Goal: Task Accomplishment & Management: Complete application form

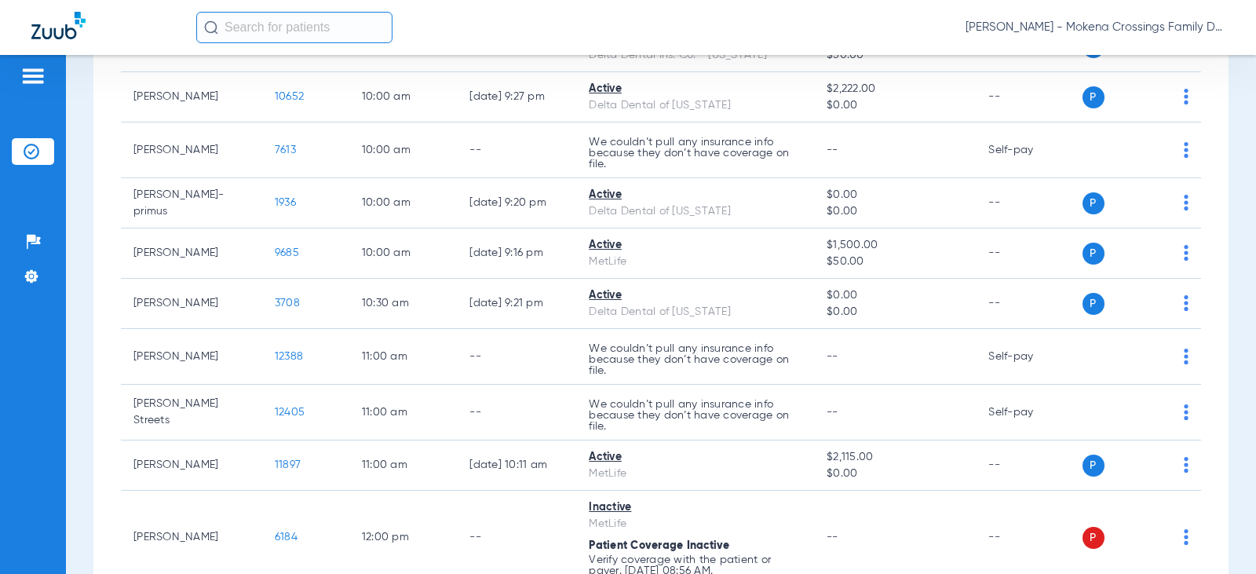
scroll to position [393, 0]
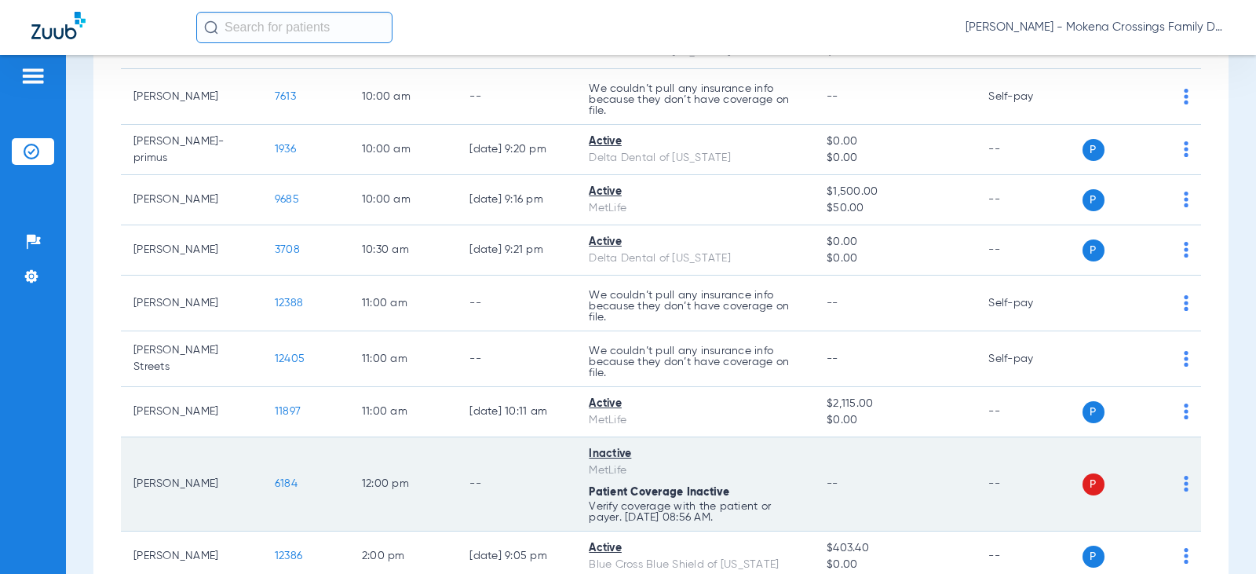
click at [162, 485] on td "[PERSON_NAME]" at bounding box center [191, 484] width 141 height 94
click at [279, 484] on span "6184" at bounding box center [286, 483] width 23 height 11
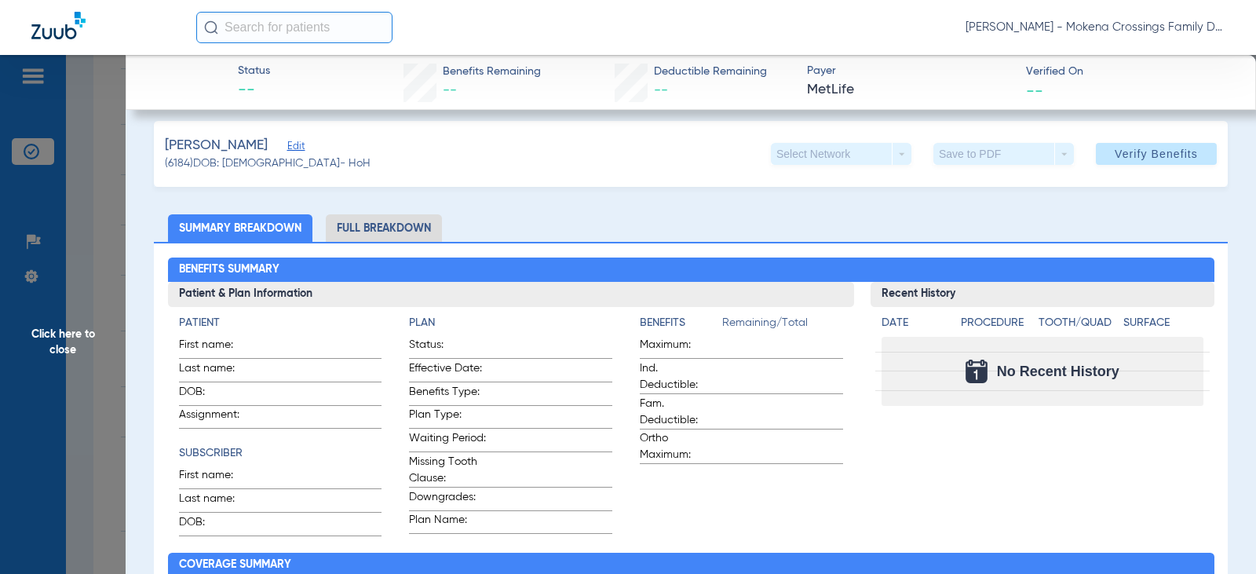
scroll to position [0, 0]
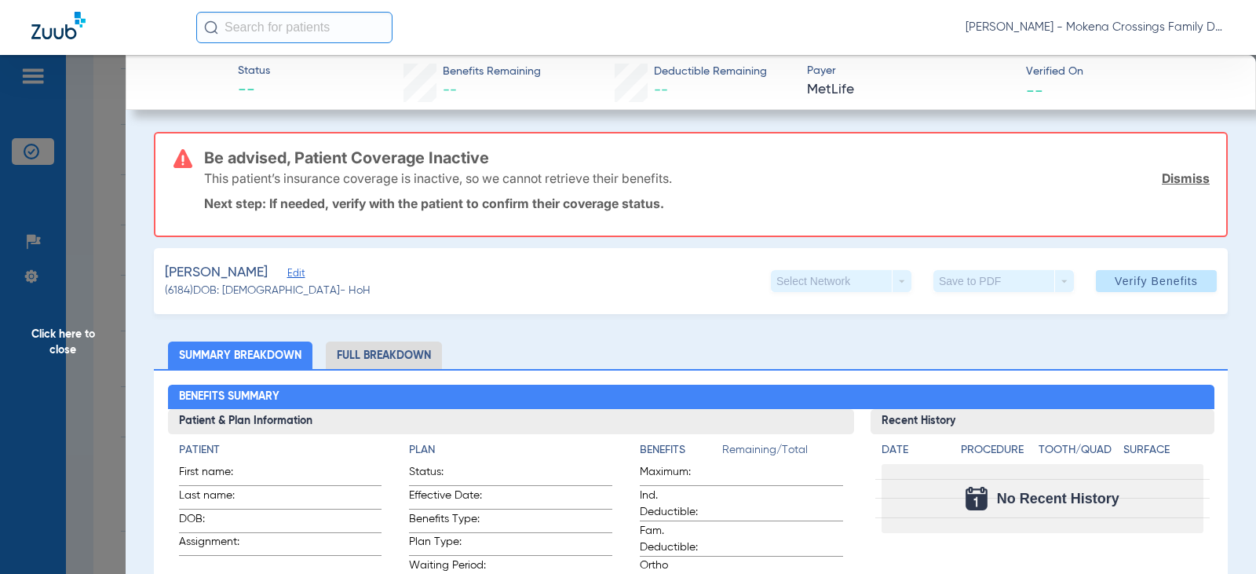
click at [287, 279] on span "Edit" at bounding box center [294, 275] width 14 height 15
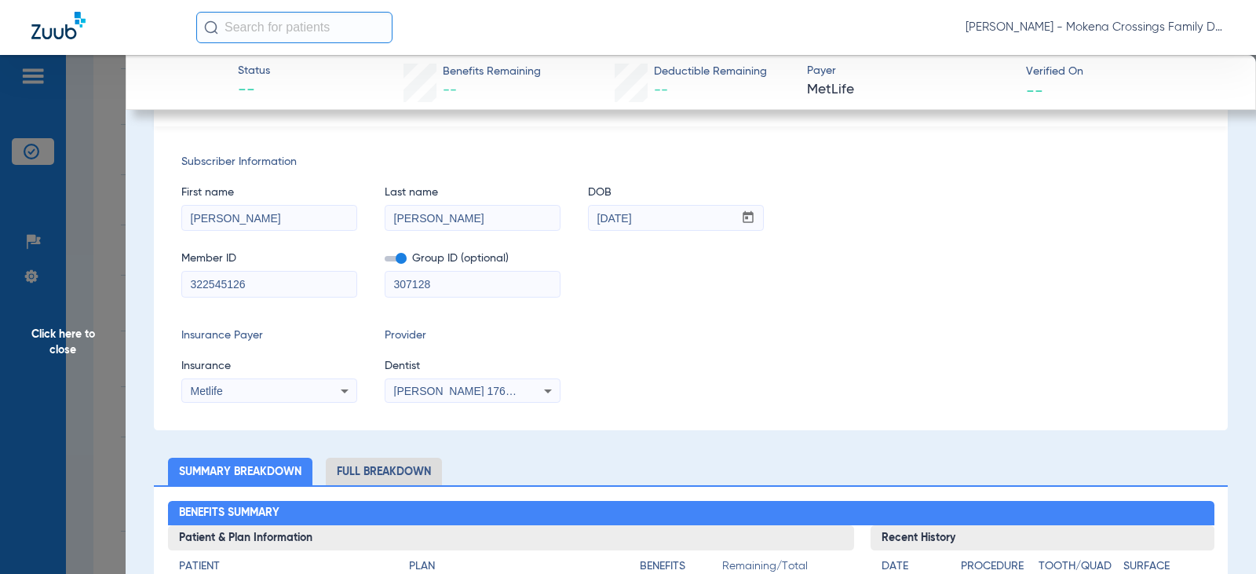
scroll to position [236, 0]
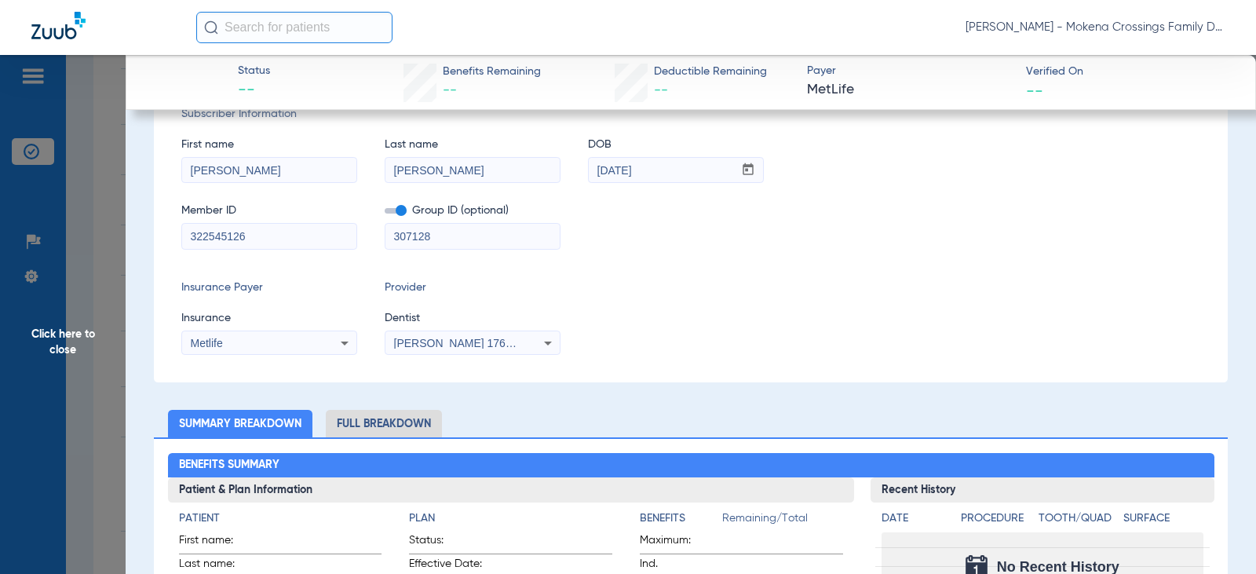
click at [348, 344] on icon at bounding box center [344, 343] width 19 height 19
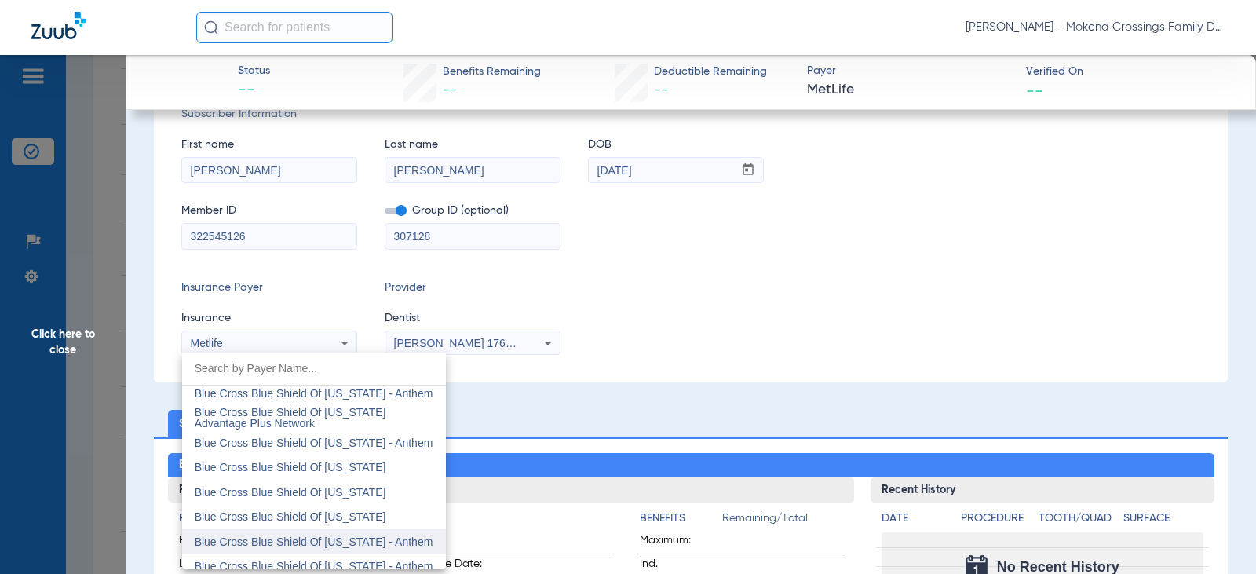
scroll to position [1440, 0]
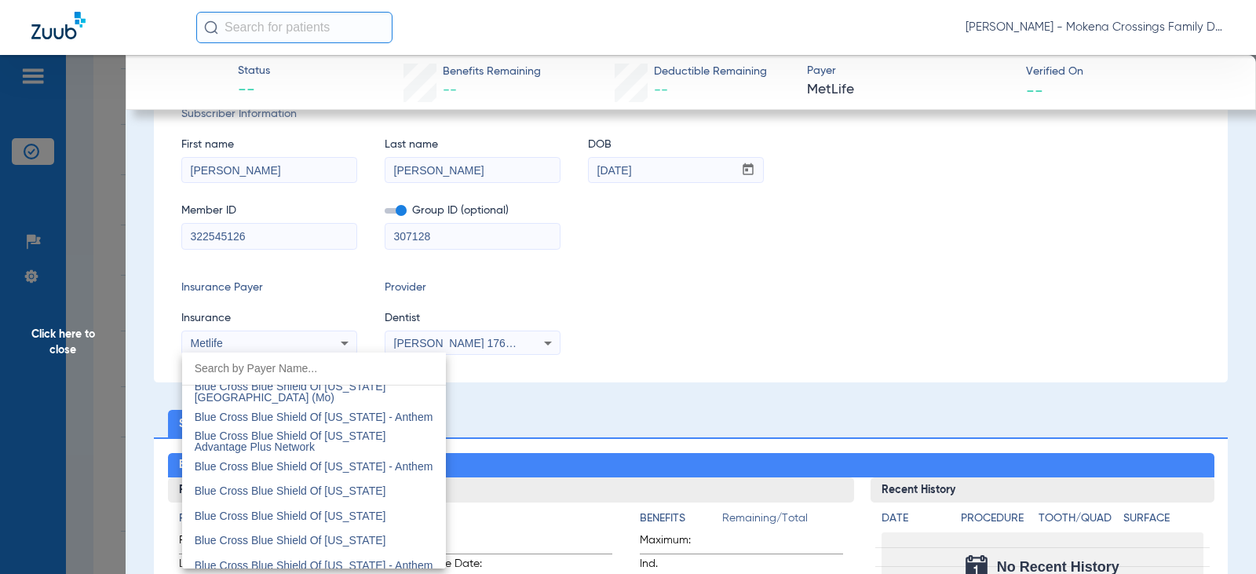
click at [331, 304] on div at bounding box center [628, 287] width 1256 height 574
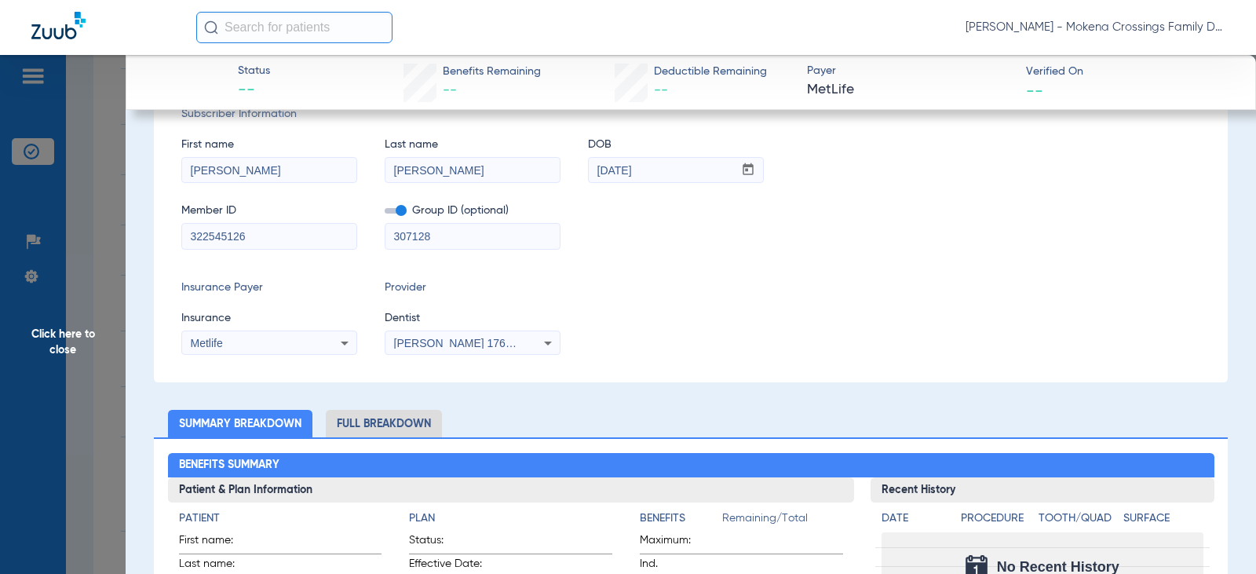
drag, startPoint x: 195, startPoint y: 220, endPoint x: 0, endPoint y: 182, distance: 198.3
click at [72, 345] on span "Click here to close" at bounding box center [63, 342] width 126 height 574
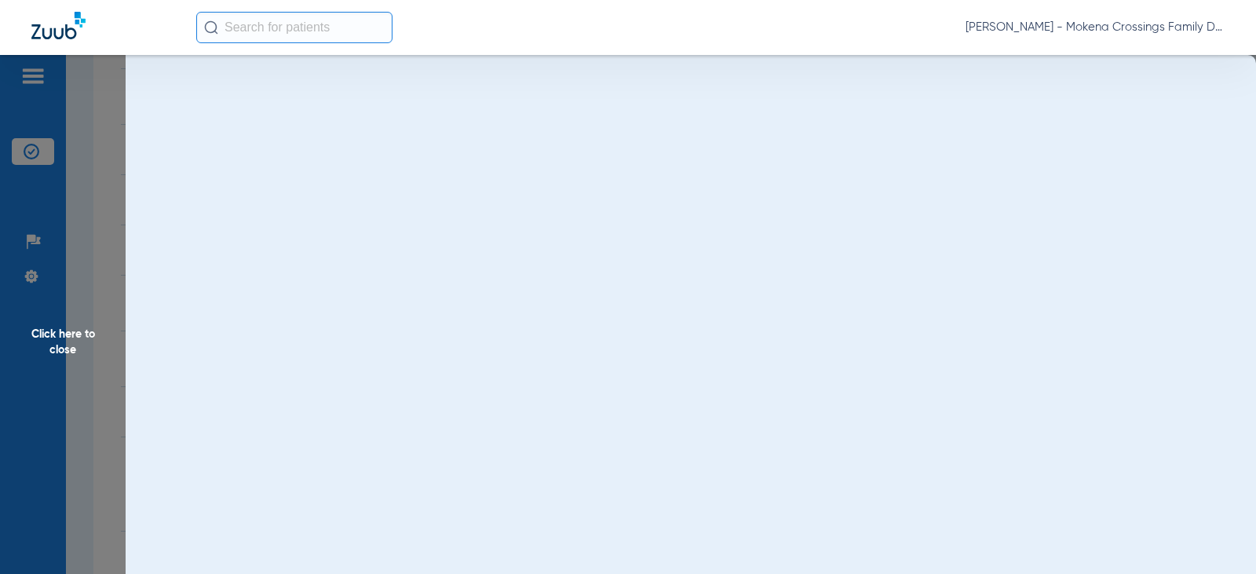
scroll to position [0, 0]
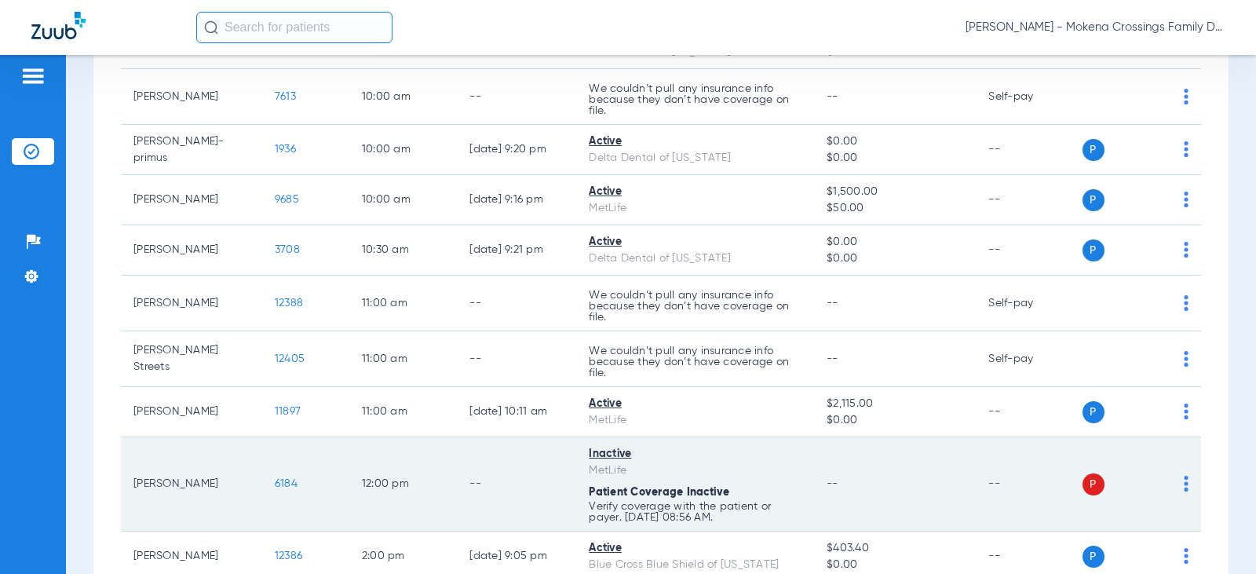
click at [179, 484] on td "[PERSON_NAME]" at bounding box center [191, 484] width 141 height 94
click at [275, 485] on span "6184" at bounding box center [286, 483] width 23 height 11
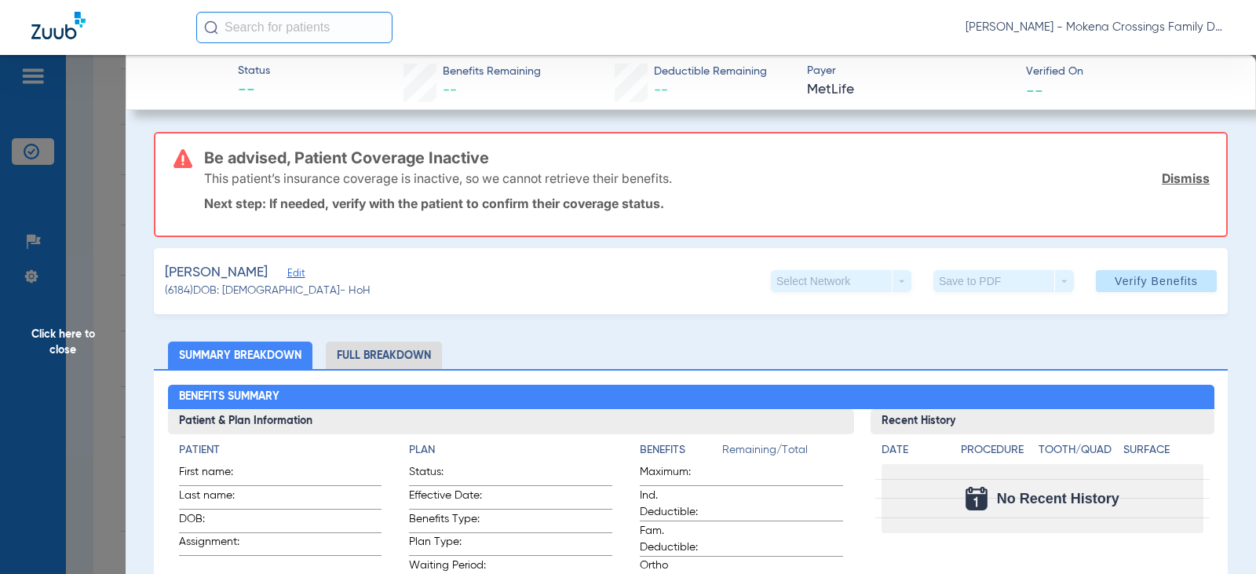
click at [290, 283] on span "(6184) DOB: [DEMOGRAPHIC_DATA] - HoH" at bounding box center [268, 291] width 206 height 16
click at [289, 276] on span "Edit" at bounding box center [294, 275] width 14 height 15
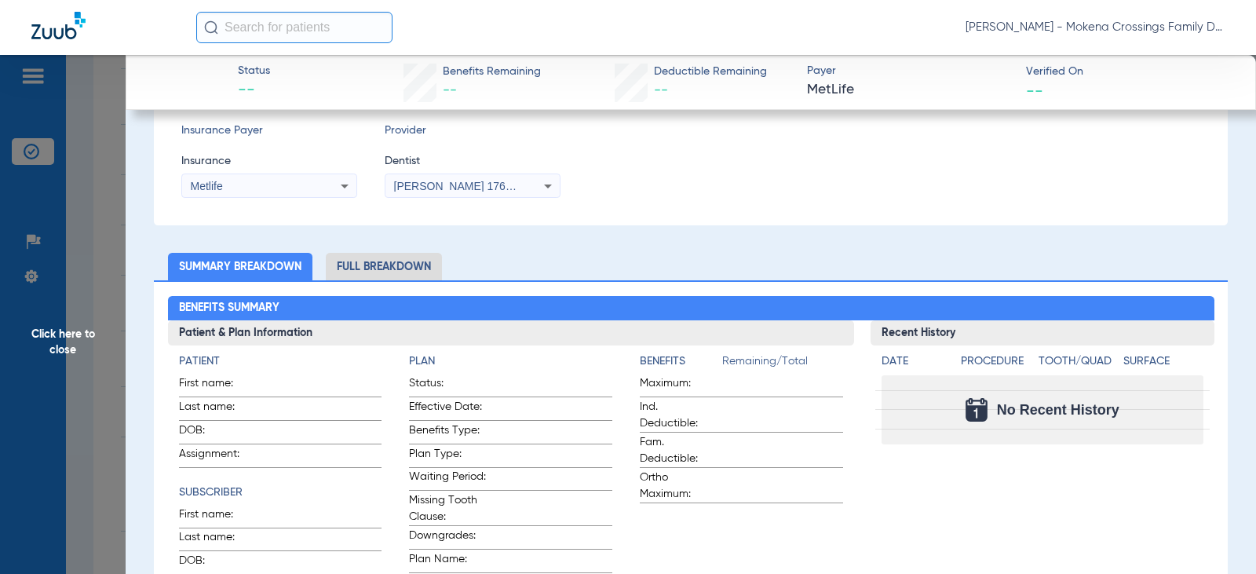
scroll to position [236, 0]
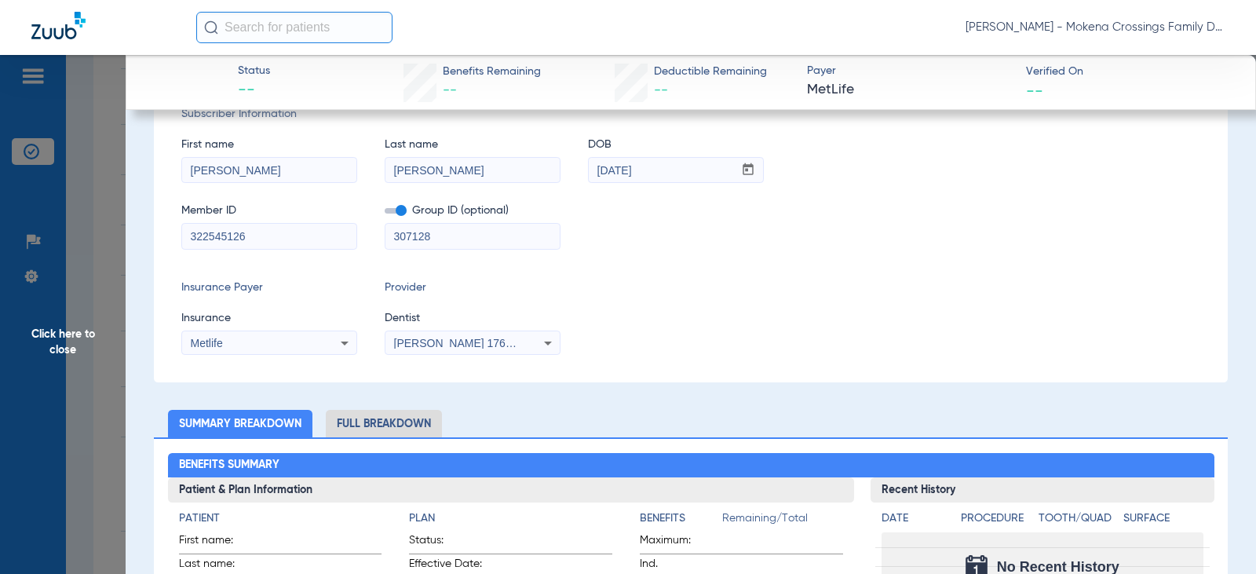
click at [309, 342] on div "Metlife" at bounding box center [254, 343] width 126 height 11
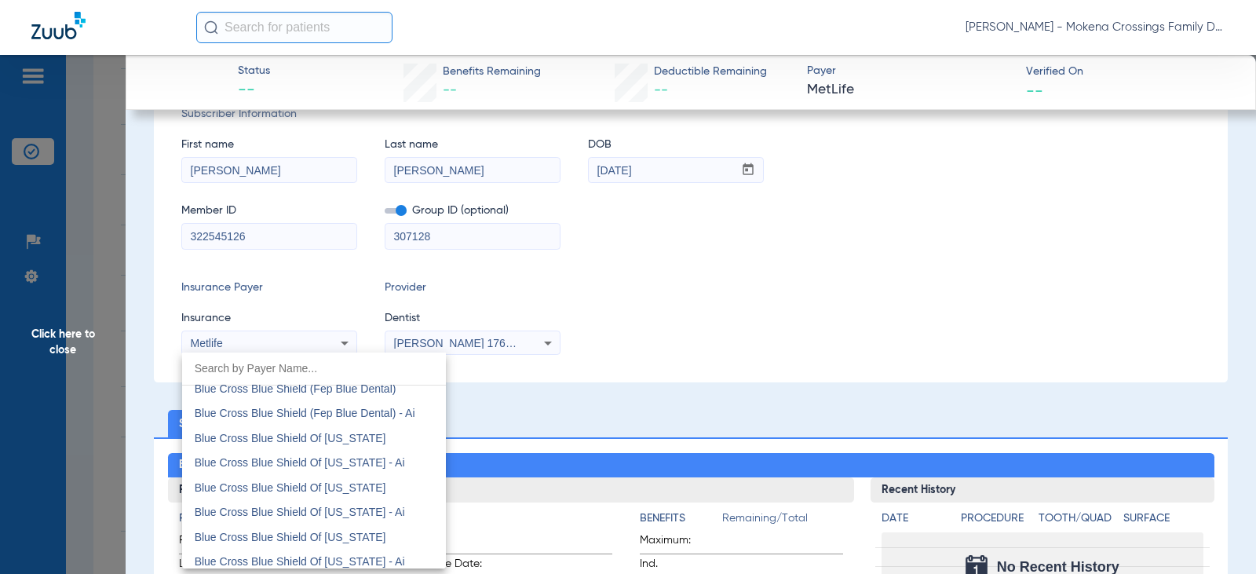
scroll to position [831, 0]
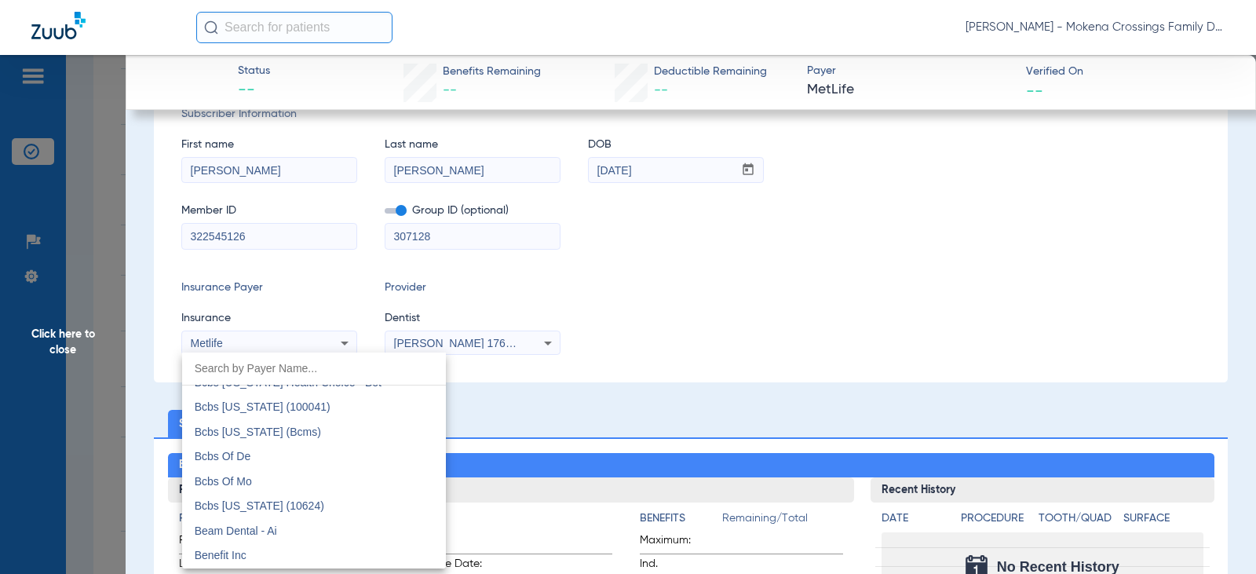
click at [345, 341] on div at bounding box center [628, 287] width 1256 height 574
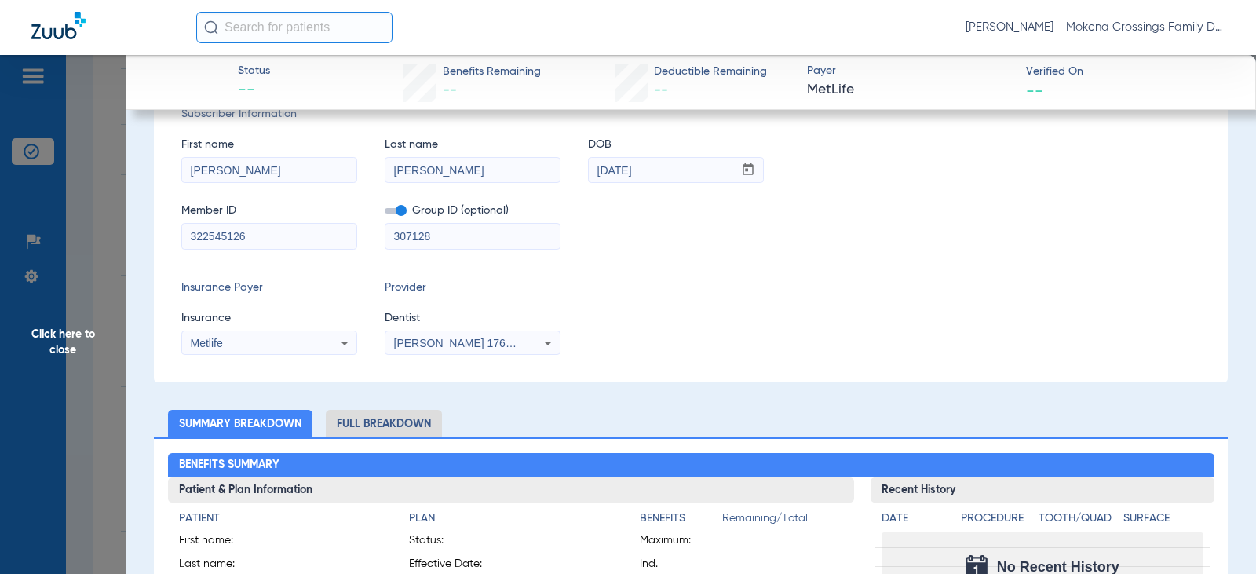
click at [345, 341] on icon at bounding box center [344, 343] width 19 height 19
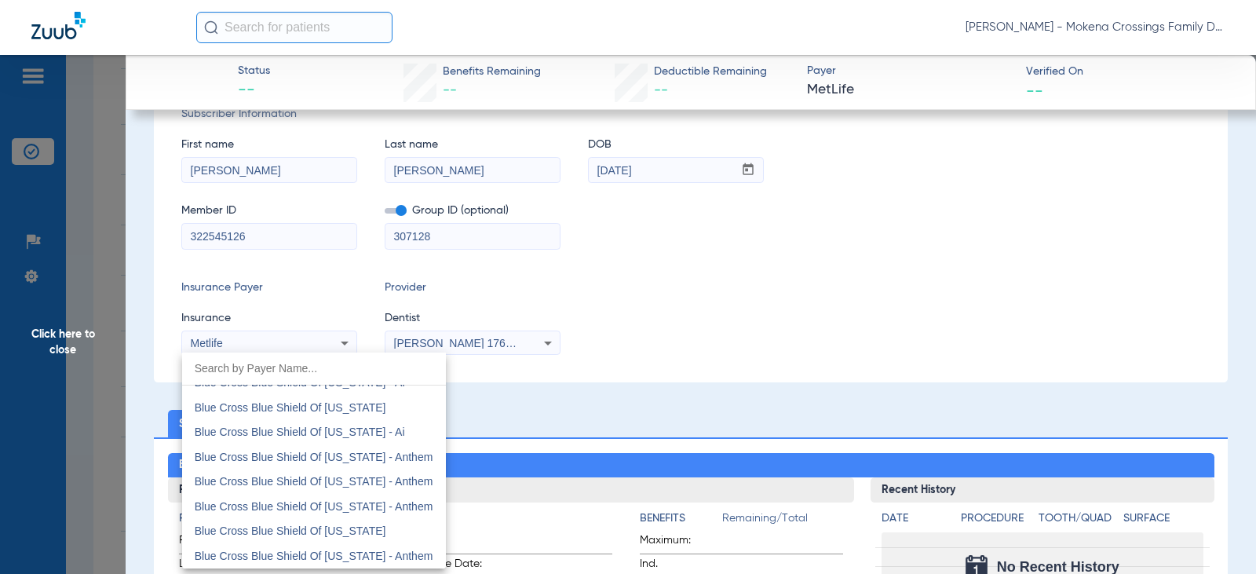
scroll to position [1224, 0]
click at [754, 353] on div at bounding box center [628, 287] width 1256 height 574
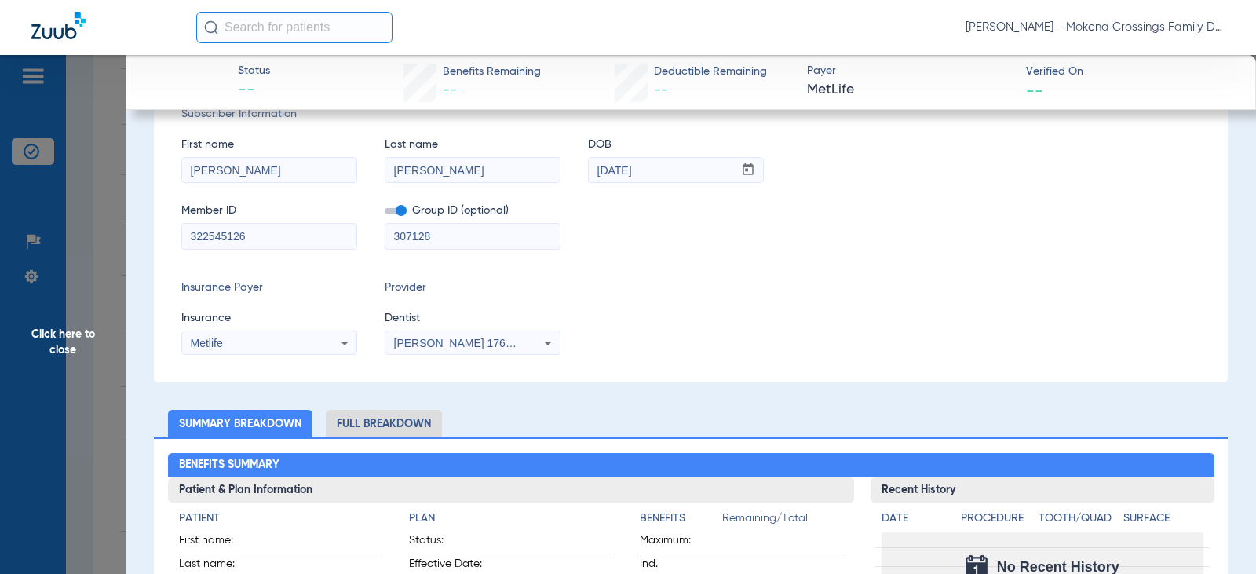
click at [89, 252] on span "Click here to close" at bounding box center [63, 342] width 126 height 574
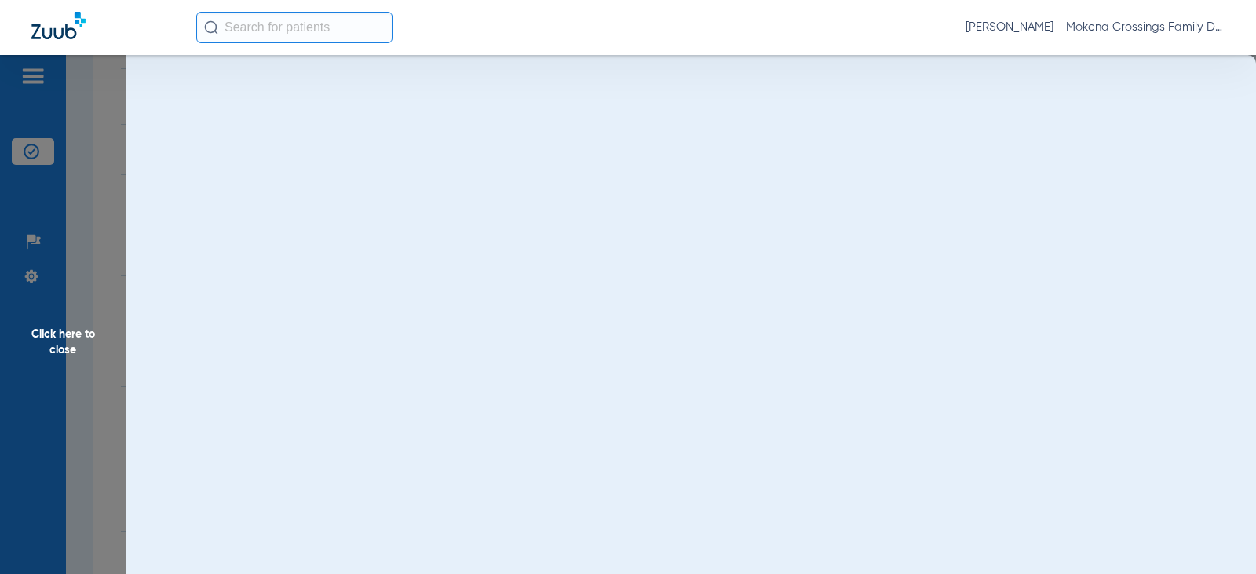
scroll to position [0, 0]
